Goal: Task Accomplishment & Management: Manage account settings

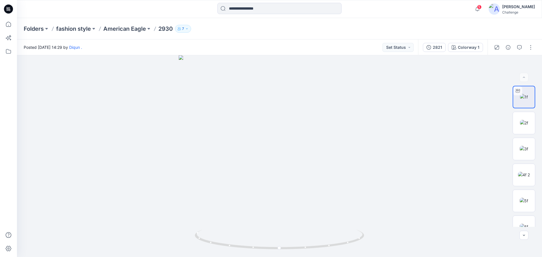
click at [6, 3] on icon at bounding box center [8, 9] width 9 height 18
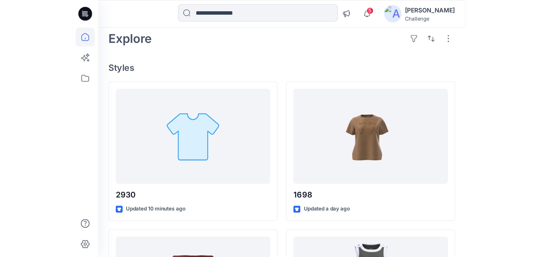
scroll to position [23, 0]
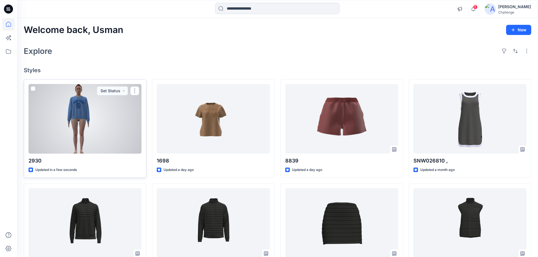
click at [88, 119] on div at bounding box center [85, 119] width 113 height 70
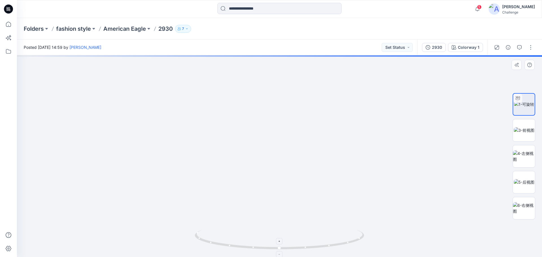
drag, startPoint x: 265, startPoint y: 117, endPoint x: 333, endPoint y: 243, distance: 142.7
click at [334, 249] on div at bounding box center [279, 156] width 525 height 202
drag, startPoint x: 289, startPoint y: 121, endPoint x: 285, endPoint y: 252, distance: 131.0
click at [285, 252] on div at bounding box center [279, 156] width 525 height 202
drag, startPoint x: 271, startPoint y: 204, endPoint x: 254, endPoint y: 182, distance: 28.0
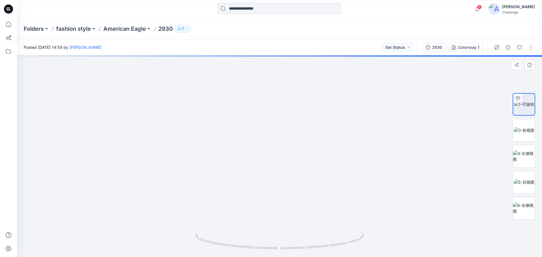
click at [266, 225] on img at bounding box center [343, 141] width 903 height 232
click at [526, 129] on img at bounding box center [524, 130] width 21 height 6
drag, startPoint x: 264, startPoint y: 141, endPoint x: 277, endPoint y: 232, distance: 91.7
click at [277, 232] on img at bounding box center [279, 156] width 379 height 202
drag, startPoint x: 268, startPoint y: 191, endPoint x: 275, endPoint y: 140, distance: 51.8
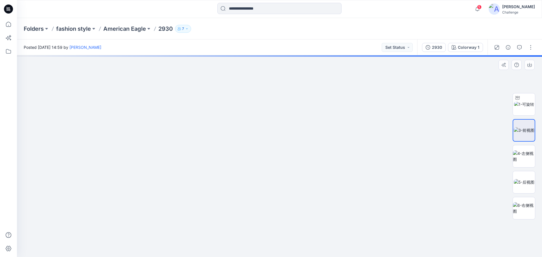
click at [275, 140] on img at bounding box center [279, 130] width 498 height 255
click at [9, 11] on icon at bounding box center [8, 9] width 9 height 9
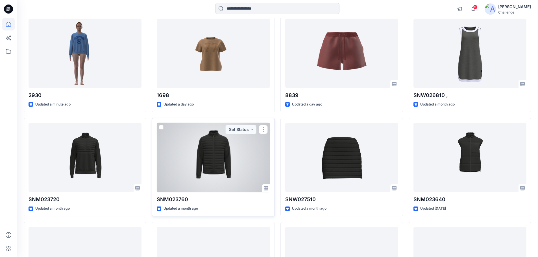
scroll to position [43, 0]
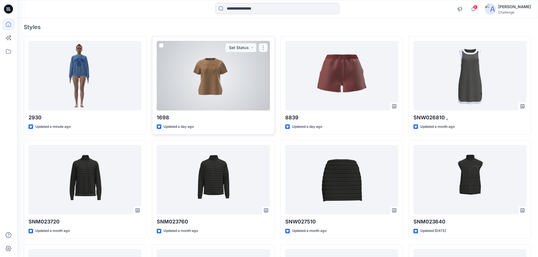
click at [261, 46] on button "button" at bounding box center [262, 47] width 9 height 9
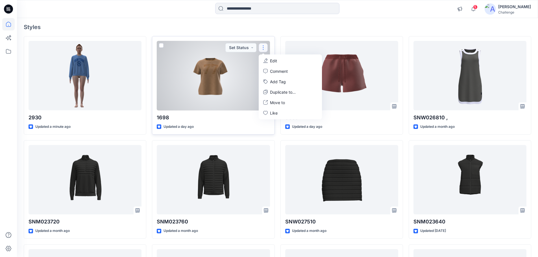
click at [271, 63] on p "Edit" at bounding box center [273, 61] width 7 height 6
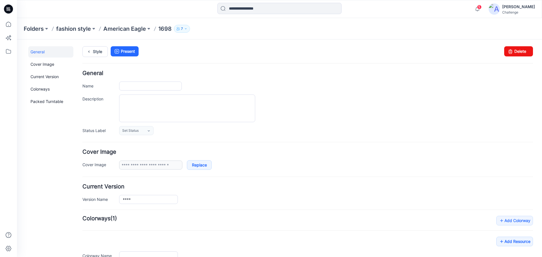
type input "****"
type input "**********"
drag, startPoint x: 313, startPoint y: 59, endPoint x: 511, endPoint y: 54, distance: 197.9
click at [511, 54] on link "Delete" at bounding box center [518, 51] width 29 height 10
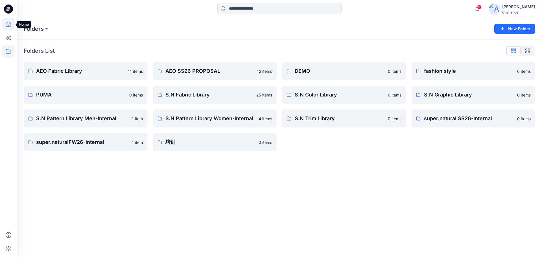
click at [5, 24] on icon at bounding box center [8, 24] width 12 height 12
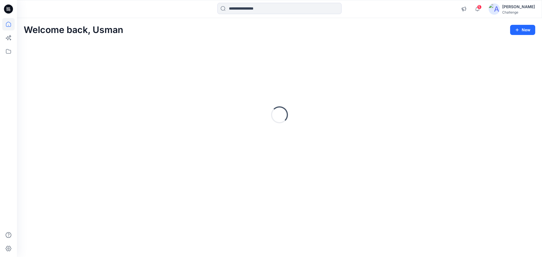
click at [11, 9] on icon at bounding box center [8, 9] width 9 height 9
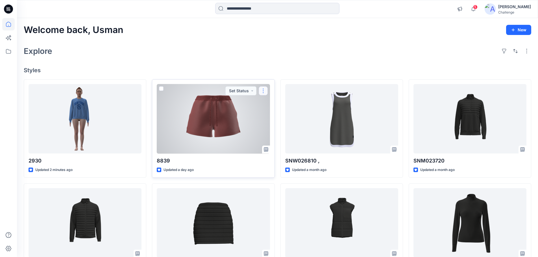
click at [265, 94] on button "button" at bounding box center [262, 90] width 9 height 9
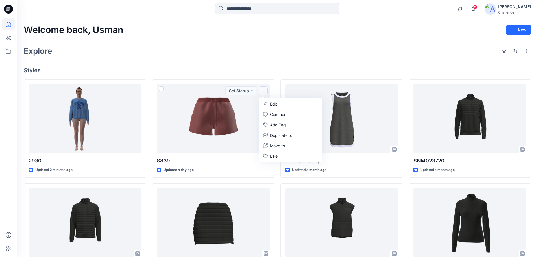
click at [264, 54] on div "Explore" at bounding box center [277, 51] width 507 height 14
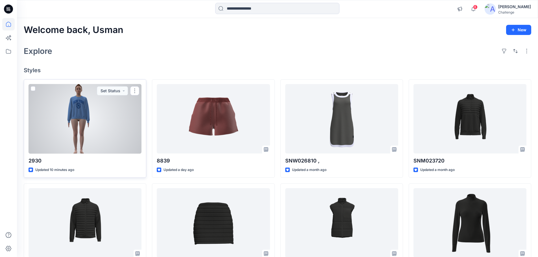
click at [109, 129] on div at bounding box center [85, 119] width 113 height 70
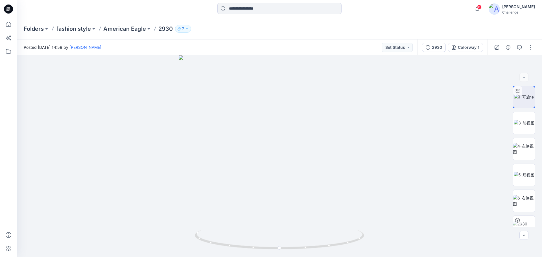
click at [11, 11] on icon at bounding box center [8, 9] width 9 height 9
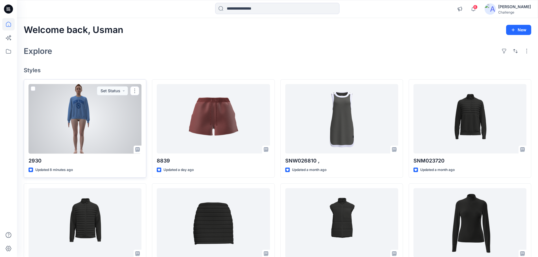
click at [83, 132] on div at bounding box center [85, 119] width 113 height 70
click at [115, 132] on div at bounding box center [85, 119] width 113 height 70
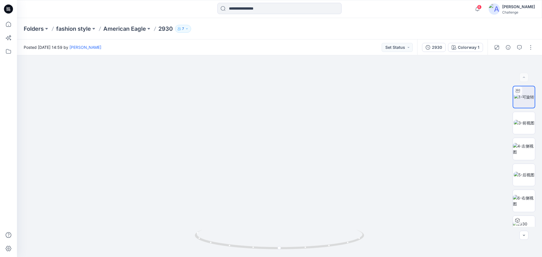
drag, startPoint x: 262, startPoint y: 137, endPoint x: 355, endPoint y: 270, distance: 162.7
click at [355, 257] on html "6 Notifications Your style 1698 is ready 22 hours ago Your style 8839 is ready …" at bounding box center [271, 128] width 542 height 257
drag, startPoint x: 369, startPoint y: 133, endPoint x: 237, endPoint y: 80, distance: 142.4
click at [237, 80] on img at bounding box center [381, 56] width 1136 height 401
click at [523, 123] on img at bounding box center [524, 123] width 21 height 6
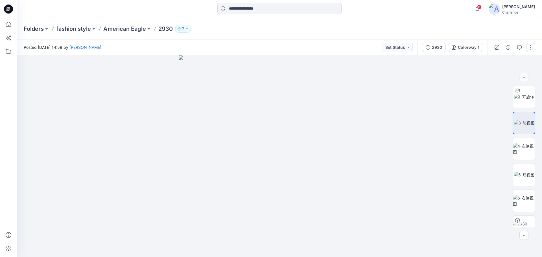
click at [533, 48] on button "button" at bounding box center [530, 47] width 9 height 9
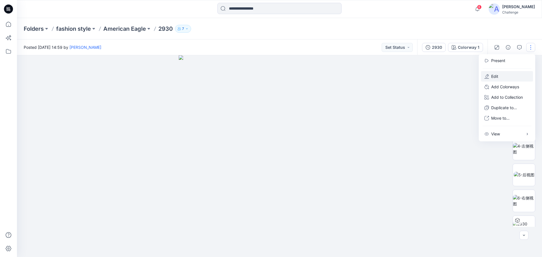
click at [497, 77] on p "Edit" at bounding box center [494, 76] width 7 height 6
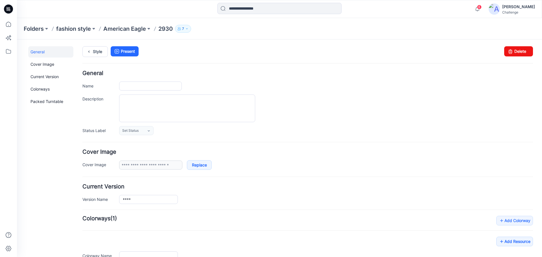
type input "****"
type input "**********"
type input "*****"
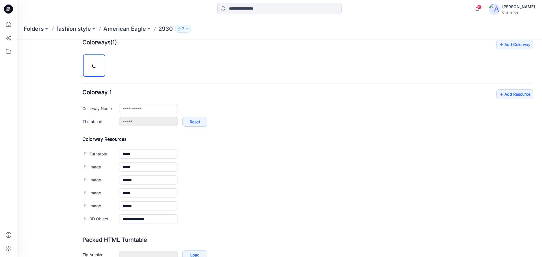
scroll to position [209, 0]
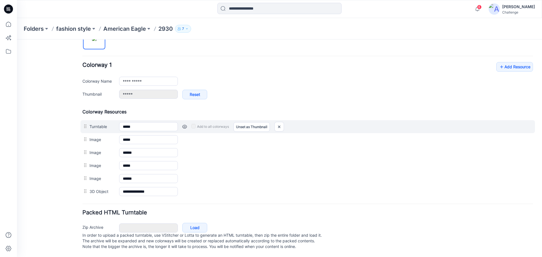
drag, startPoint x: 109, startPoint y: 135, endPoint x: 111, endPoint y: 120, distance: 15.1
click at [111, 120] on div "Colorway Resources Turntable ***** Cancel Add to all colorways Set as Thumbnail…" at bounding box center [307, 153] width 450 height 89
drag, startPoint x: 90, startPoint y: 133, endPoint x: 94, endPoint y: 122, distance: 12.5
click at [94, 122] on div "Colorway Resources Turntable ***** Cancel Add to all colorways Set as Thumbnail…" at bounding box center [307, 153] width 450 height 89
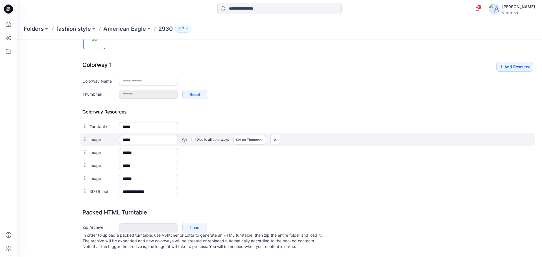
click at [87, 135] on div at bounding box center [85, 139] width 7 height 8
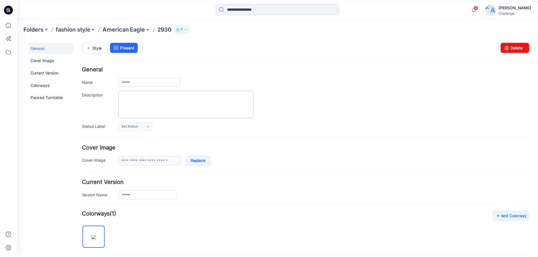
scroll to position [0, 0]
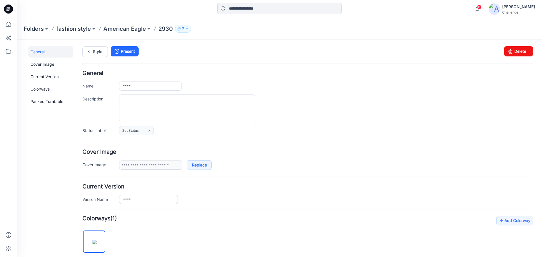
click at [163, 30] on p "2930" at bounding box center [165, 29] width 14 height 8
click at [163, 28] on p "2930" at bounding box center [165, 29] width 14 height 8
click at [140, 28] on p "American Eagle" at bounding box center [124, 29] width 43 height 8
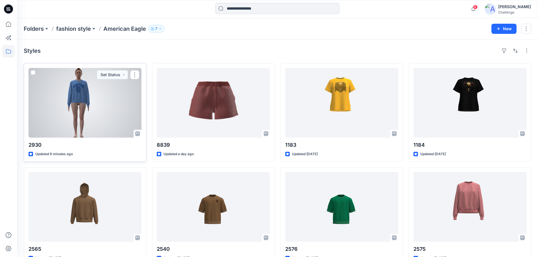
click at [113, 104] on div at bounding box center [85, 103] width 113 height 70
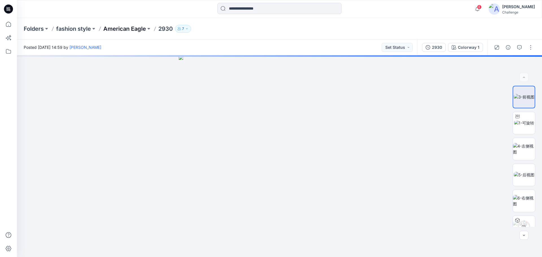
click at [146, 27] on p "American Eagle" at bounding box center [124, 29] width 43 height 8
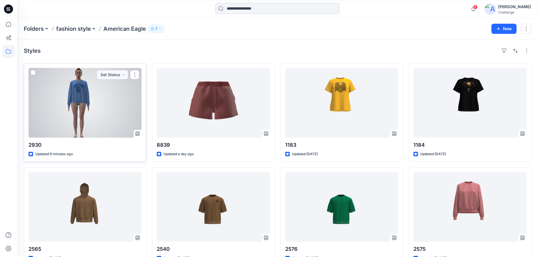
click at [100, 96] on div at bounding box center [85, 103] width 113 height 70
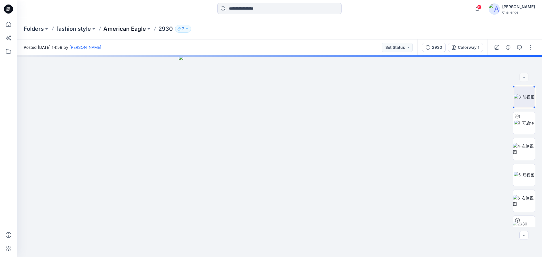
click at [138, 29] on p "American Eagle" at bounding box center [124, 29] width 43 height 8
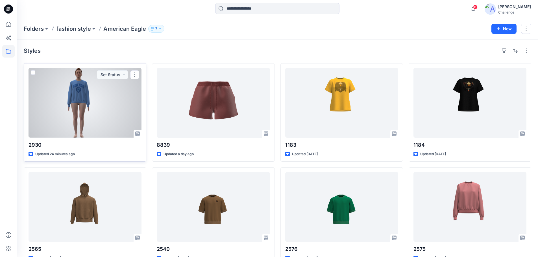
click at [114, 118] on div at bounding box center [85, 103] width 113 height 70
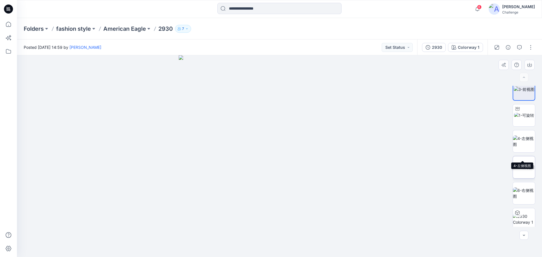
scroll to position [11, 0]
click at [522, 212] on img at bounding box center [524, 216] width 22 height 12
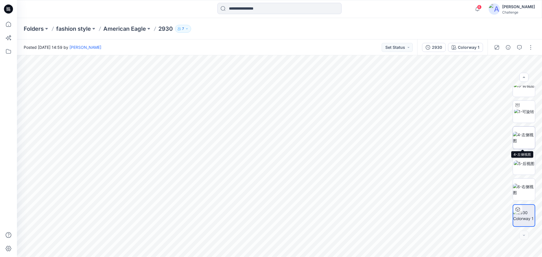
click at [529, 135] on img at bounding box center [524, 138] width 22 height 12
drag, startPoint x: 280, startPoint y: 99, endPoint x: 266, endPoint y: 212, distance: 113.8
click at [266, 212] on img at bounding box center [266, 120] width 564 height 275
drag, startPoint x: 258, startPoint y: 156, endPoint x: 251, endPoint y: 191, distance: 35.8
click at [251, 191] on img at bounding box center [259, 140] width 564 height 235
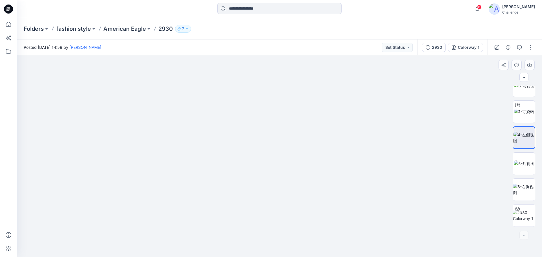
drag, startPoint x: 241, startPoint y: 158, endPoint x: 236, endPoint y: 194, distance: 36.0
click at [236, 194] on img at bounding box center [259, 156] width 564 height 202
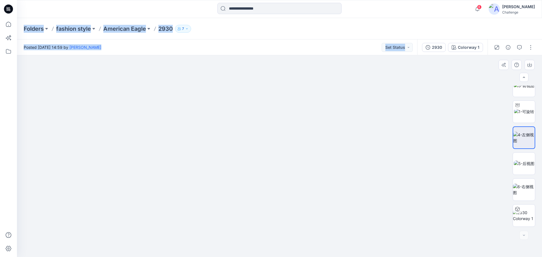
drag, startPoint x: 23, startPoint y: 27, endPoint x: 143, endPoint y: 60, distance: 123.6
click at [143, 60] on div "Folders fashion style American Eagle 2930 7 Posted Friday, August 29, 2025 14:5…" at bounding box center [279, 137] width 525 height 239
click at [219, 47] on div "Posted Friday, August 29, 2025 14:59 by Usman Ashraf Set Status" at bounding box center [217, 48] width 400 height 16
